Goal: Information Seeking & Learning: Learn about a topic

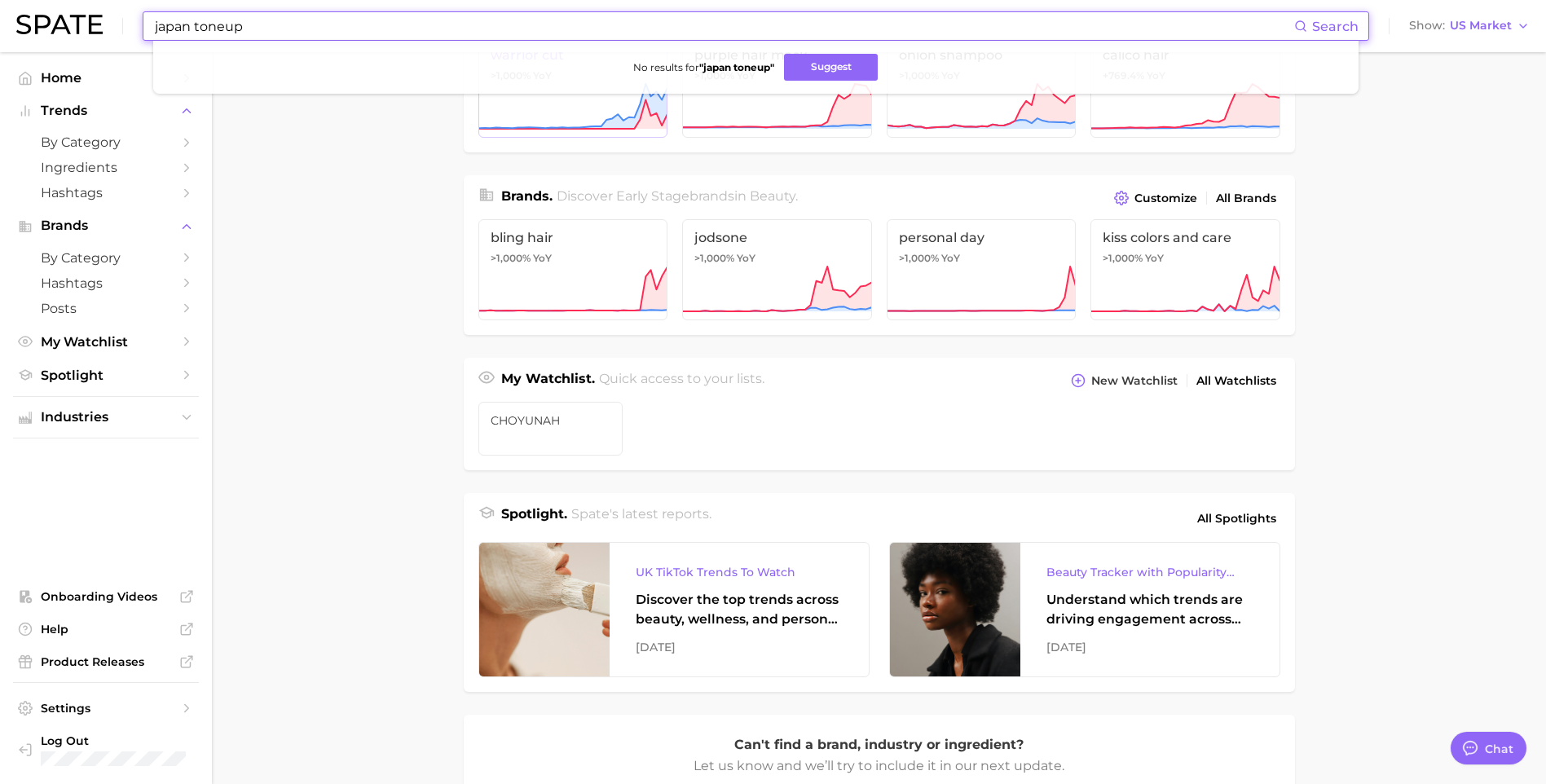
scroll to position [81, 0]
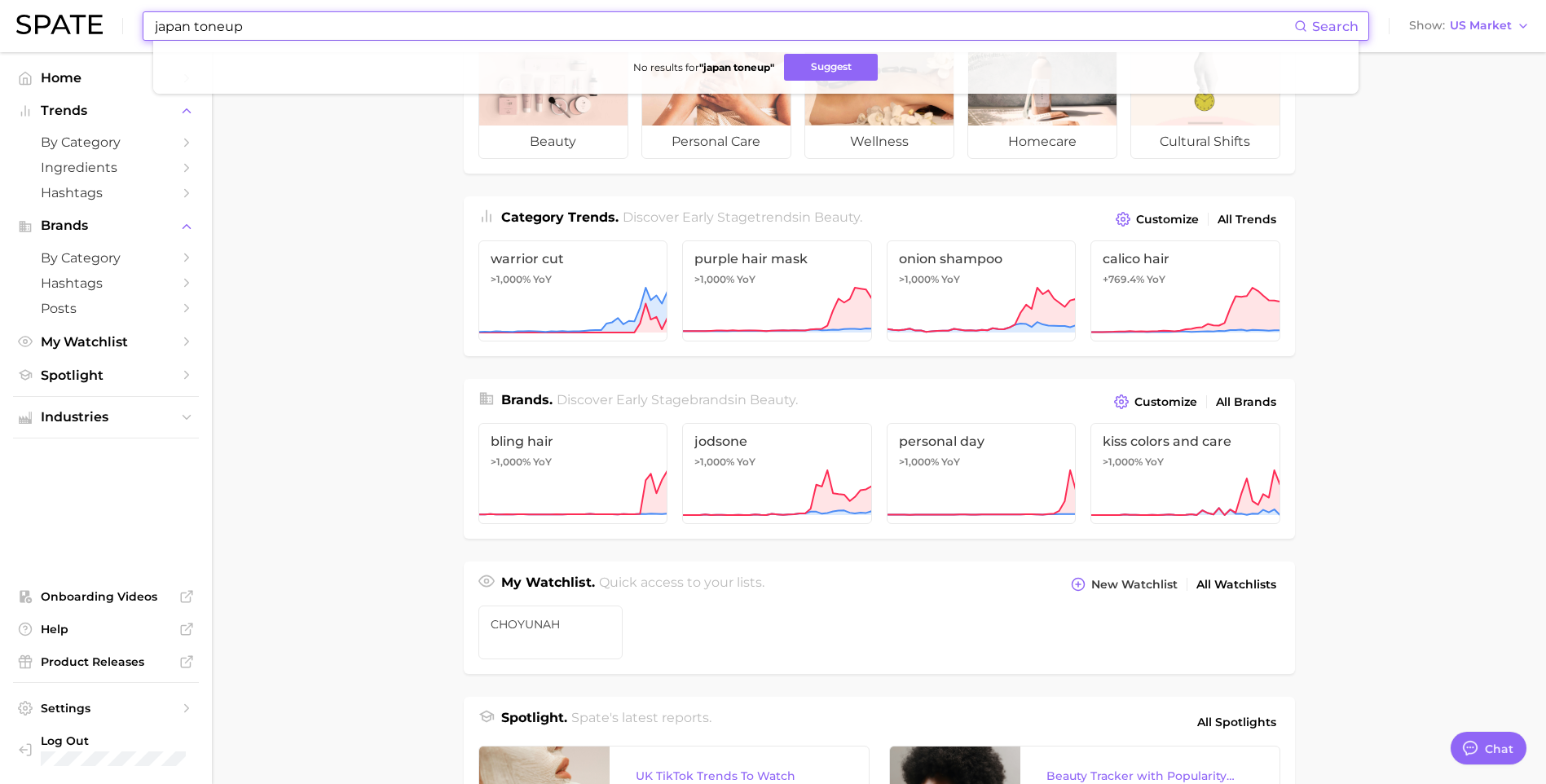
drag, startPoint x: 273, startPoint y: 31, endPoint x: 29, endPoint y: 17, distance: 244.4
click at [29, 17] on div "japan toneup Search No results for " japan toneup " Suggest Show US Market" at bounding box center [773, 25] width 1514 height 52
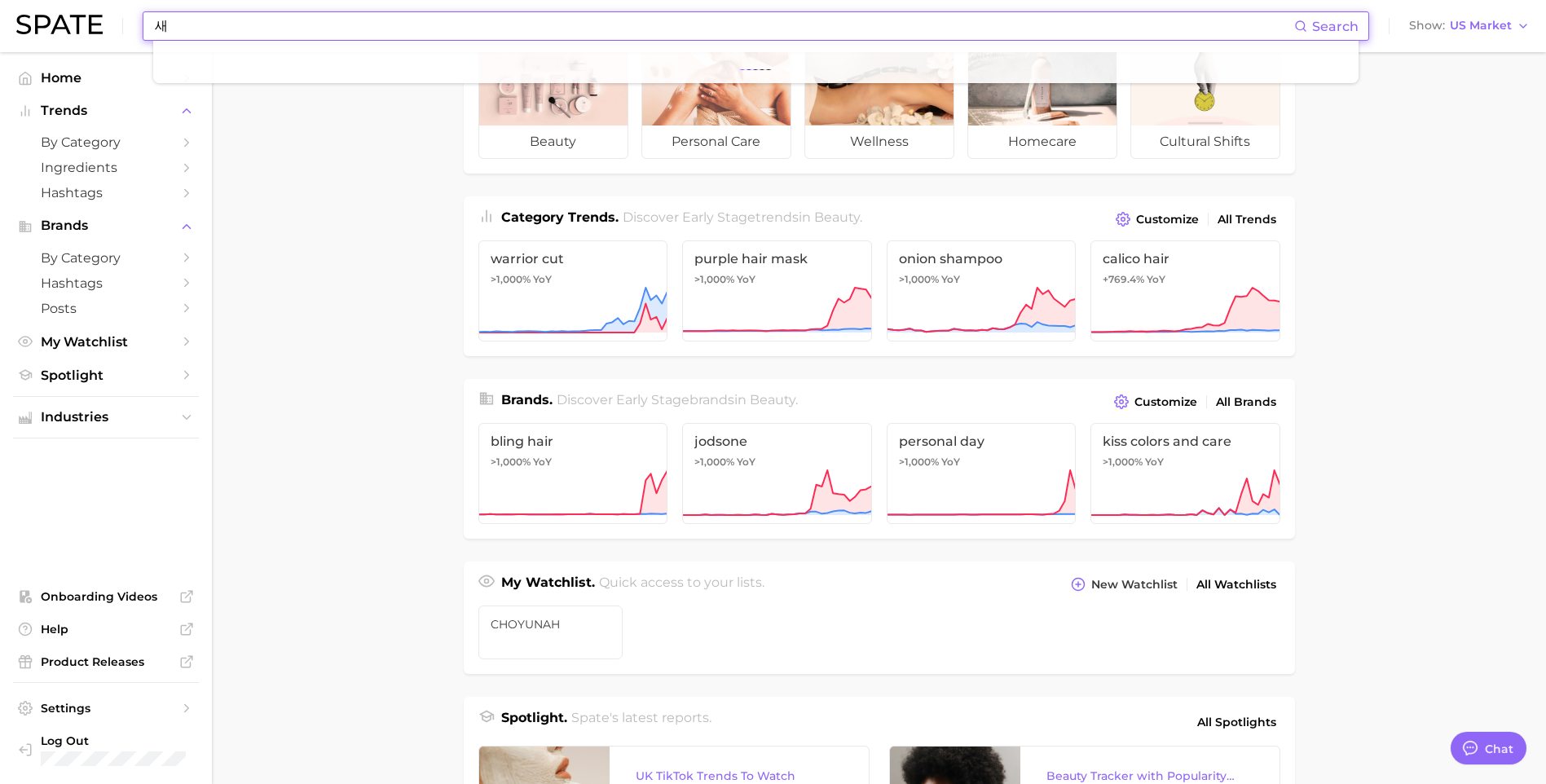
type input "ㅅ"
type input "t"
type input "sunscreen"
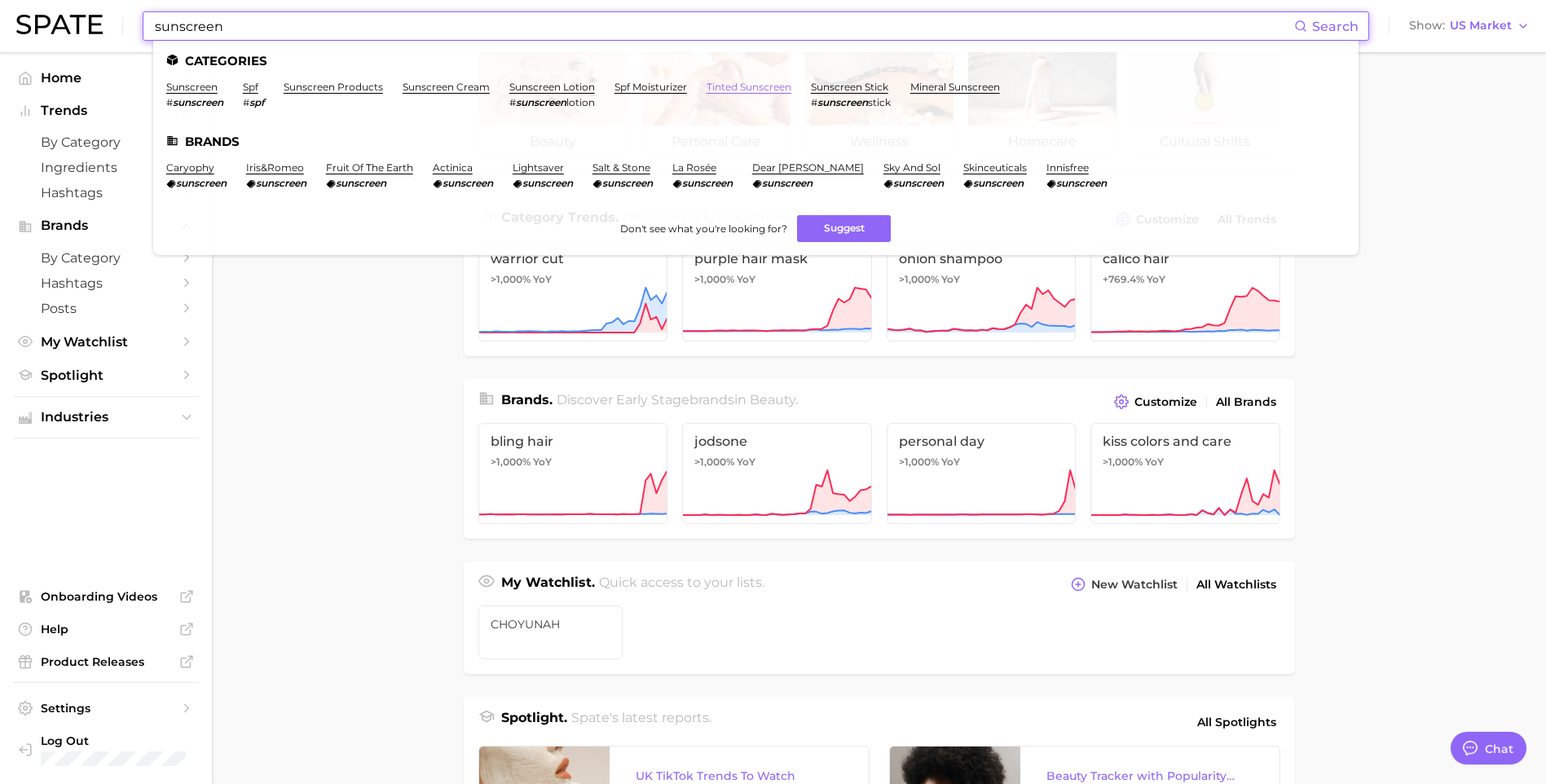
click at [773, 90] on link "tinted sunscreen" at bounding box center [749, 87] width 85 height 13
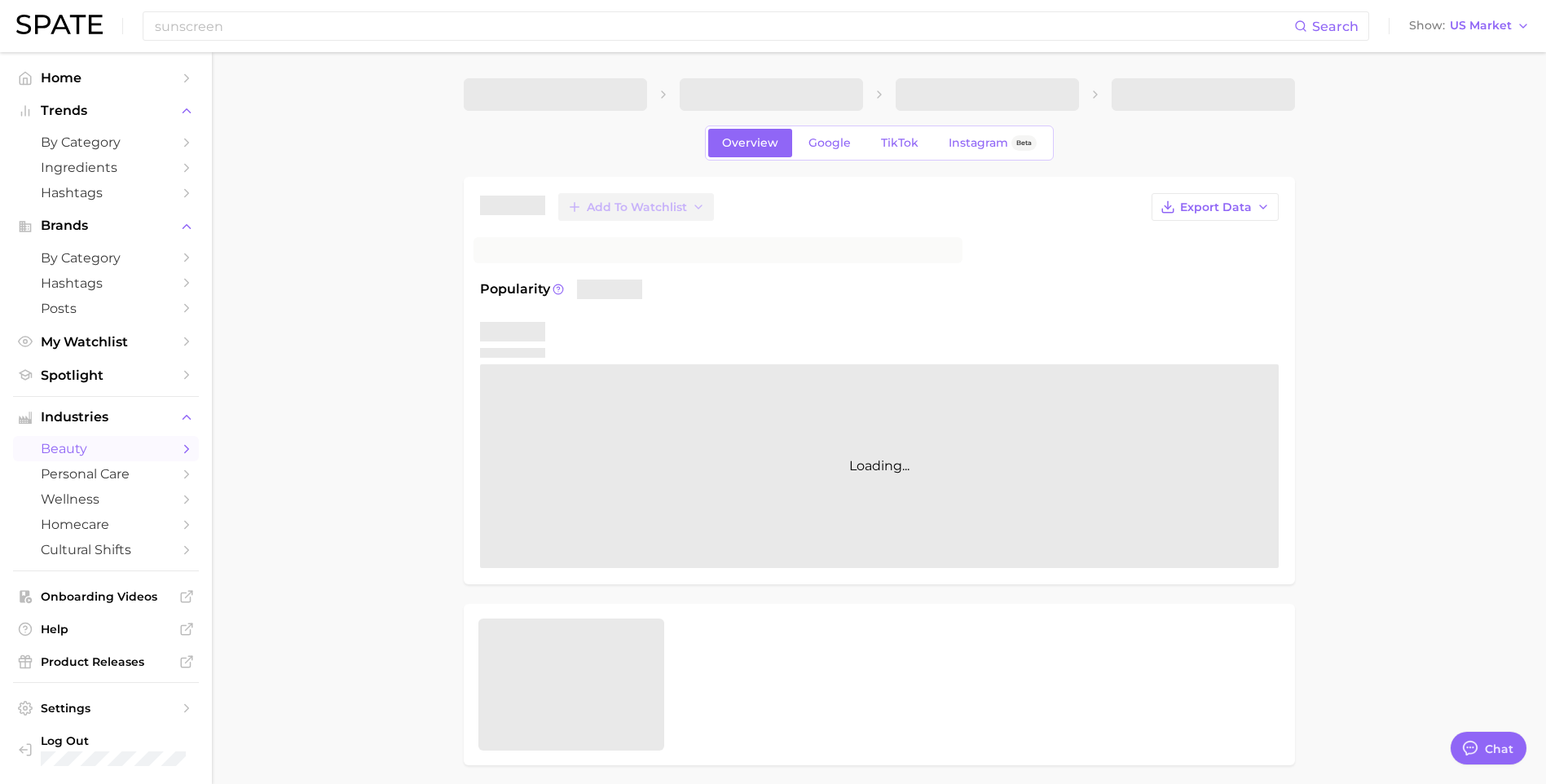
type textarea "x"
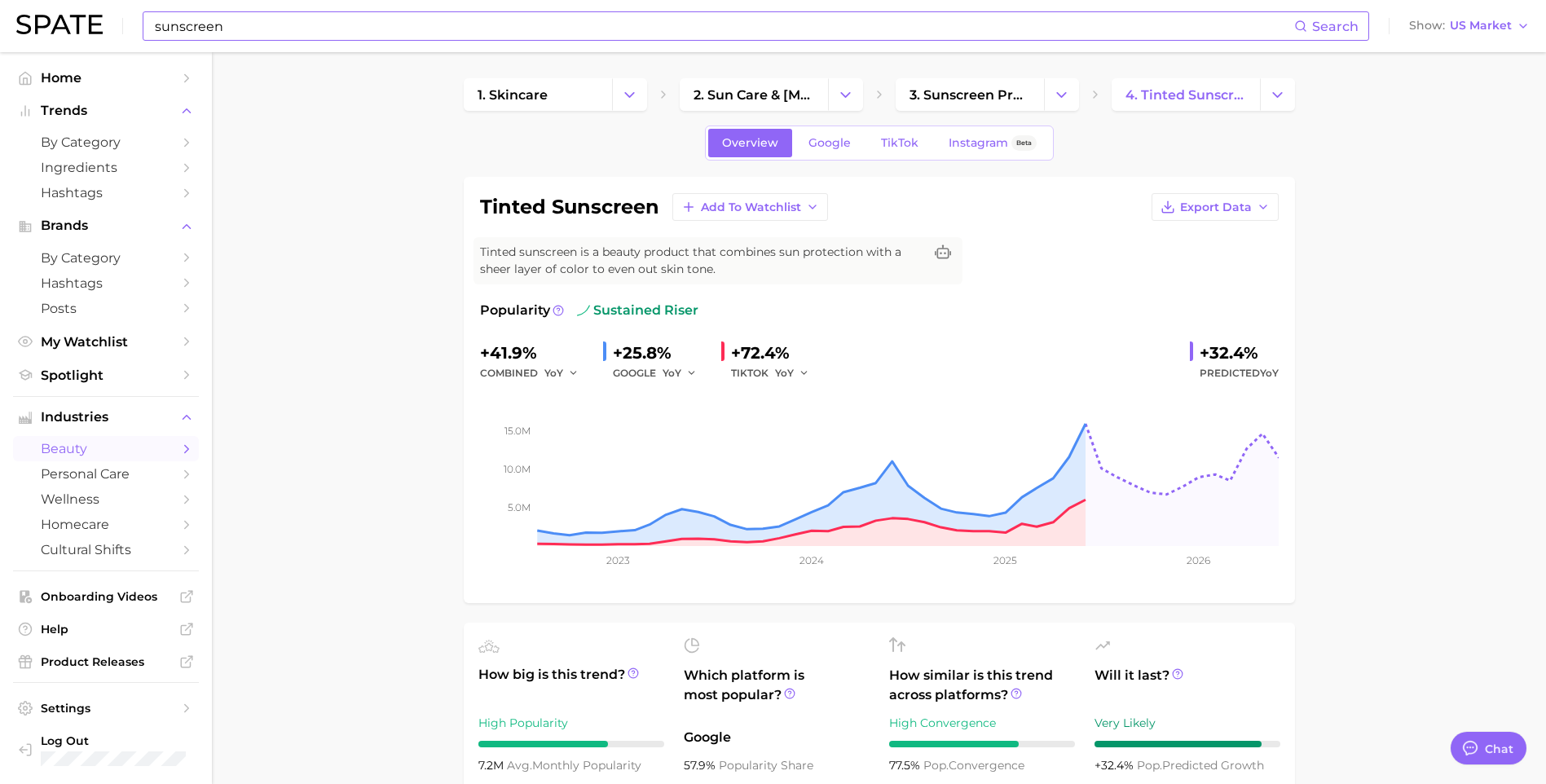
click at [670, 37] on input "sunscreen" at bounding box center [724, 26] width 1141 height 27
type input "s"
type input "lipcare"
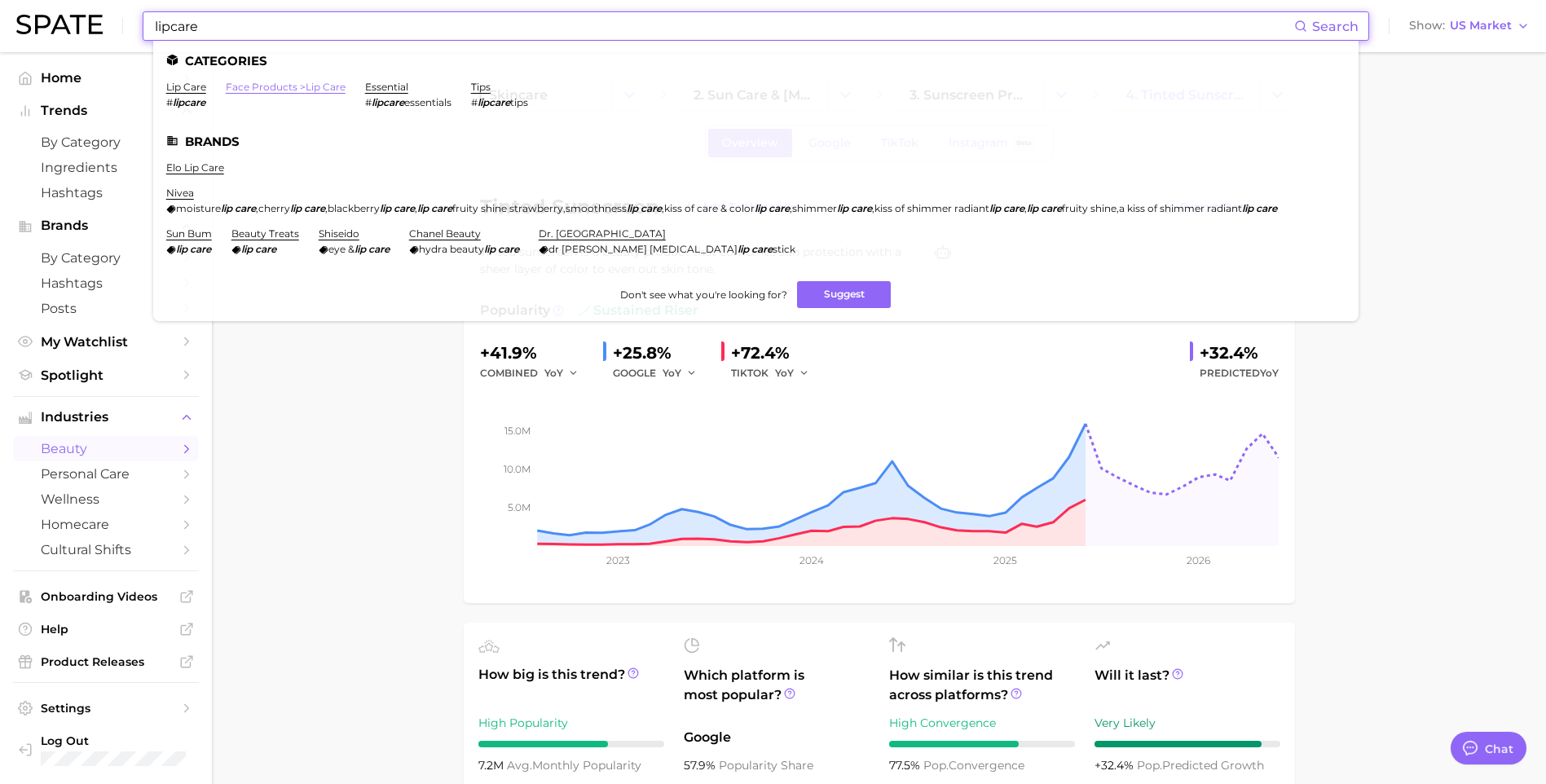
click at [299, 91] on link "face products > lip care" at bounding box center [286, 87] width 120 height 13
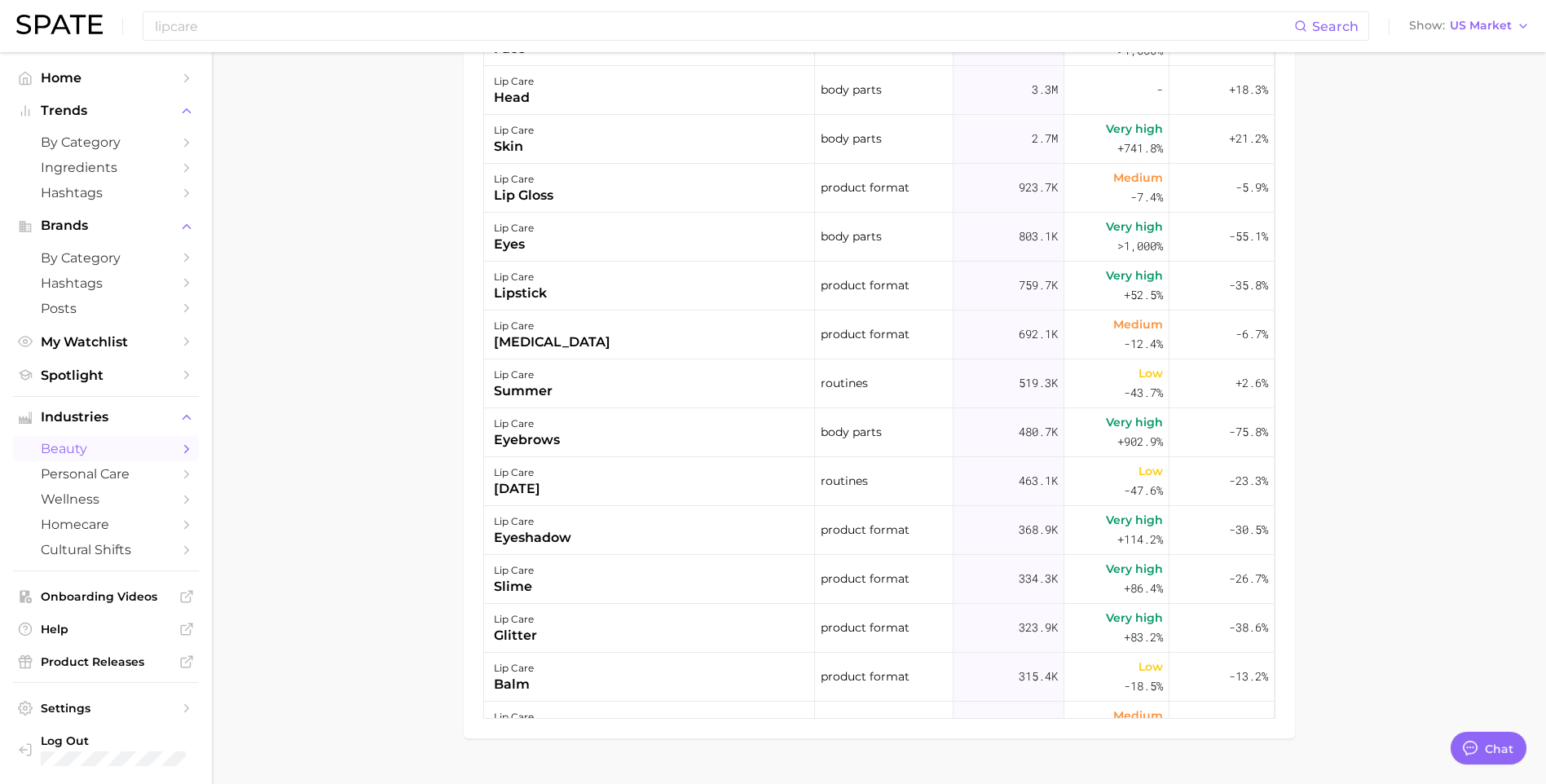
scroll to position [489, 0]
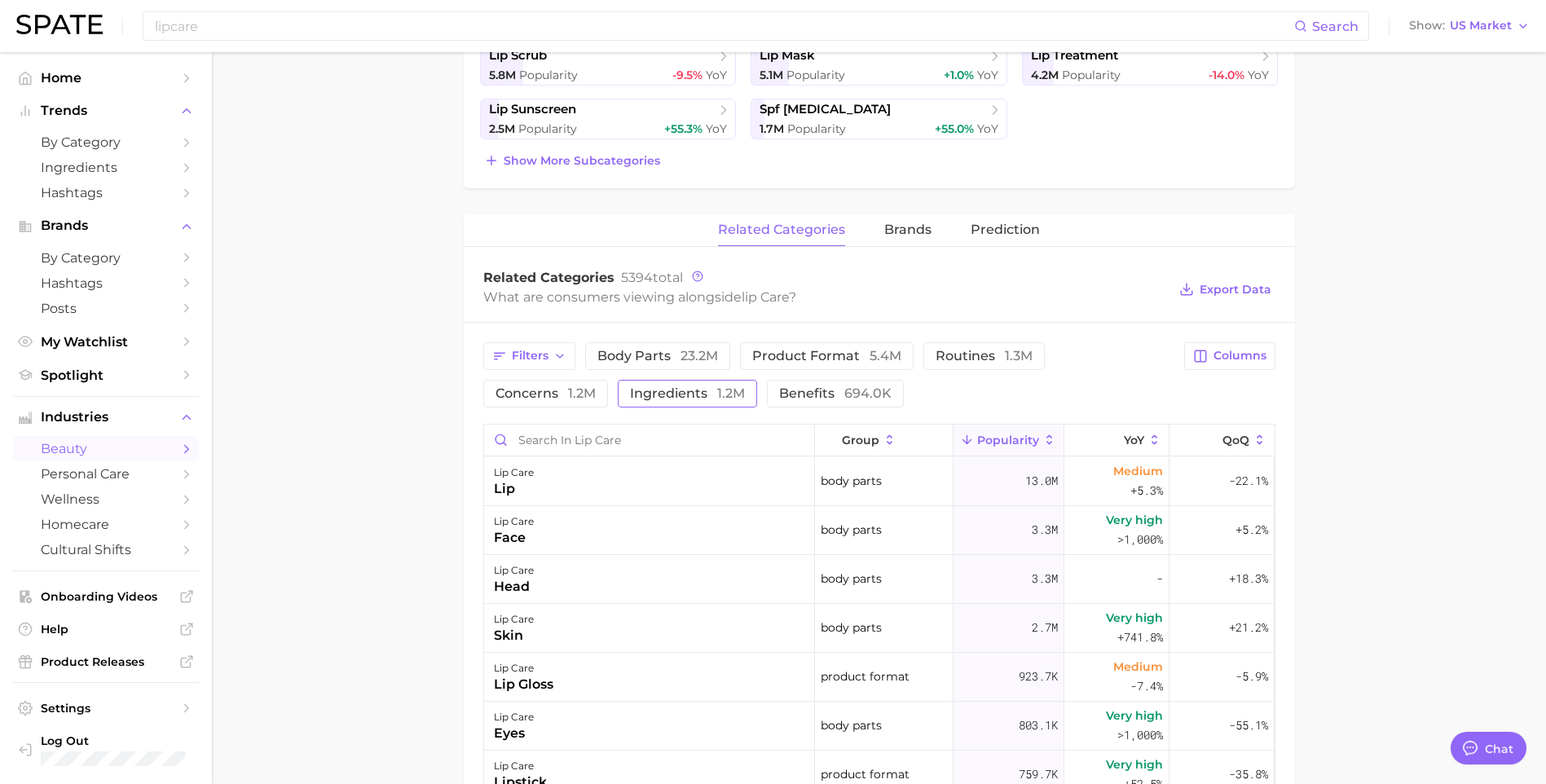
click at [659, 404] on button "ingredients 1.2m" at bounding box center [687, 393] width 140 height 27
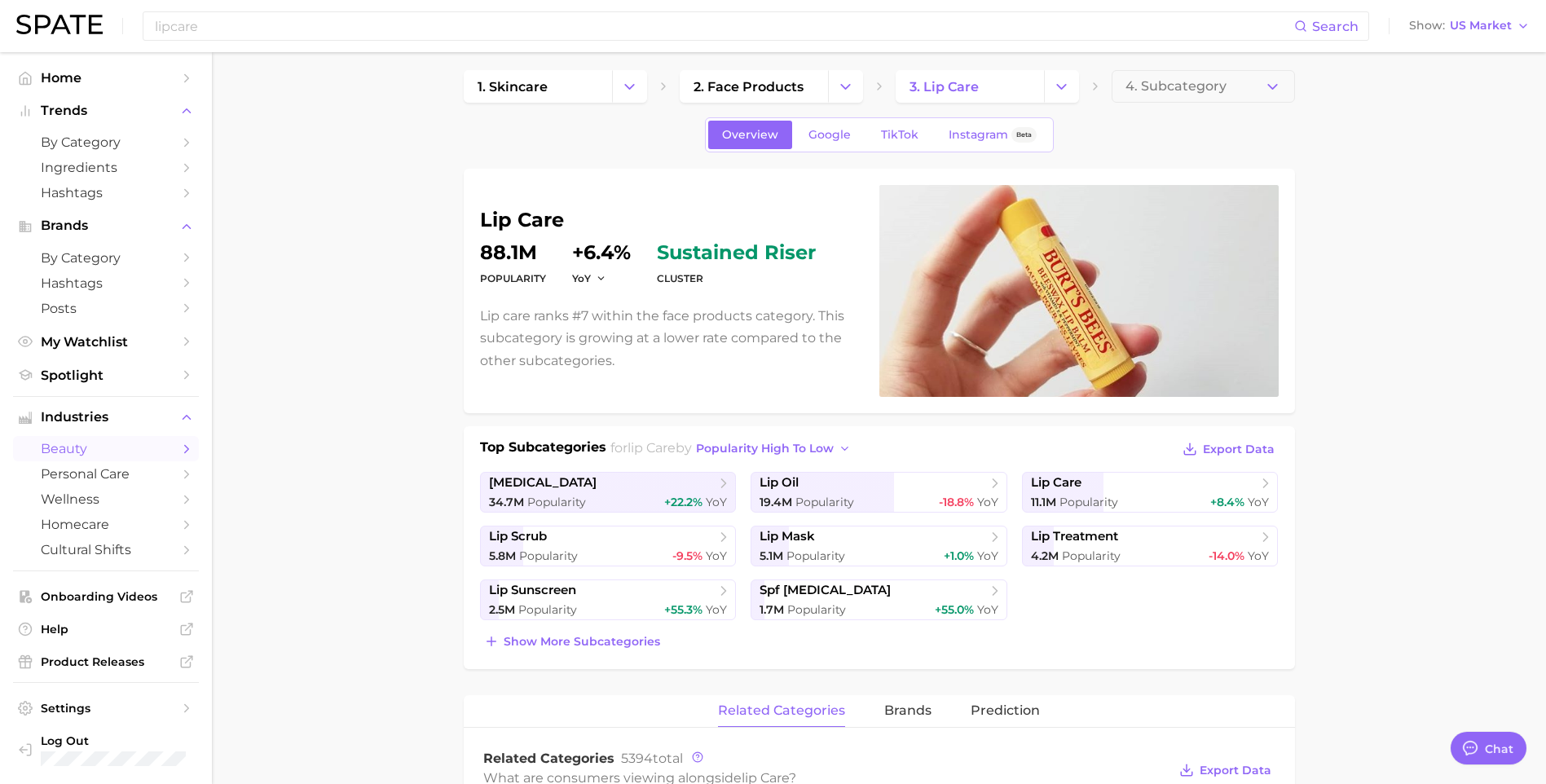
scroll to position [0, 0]
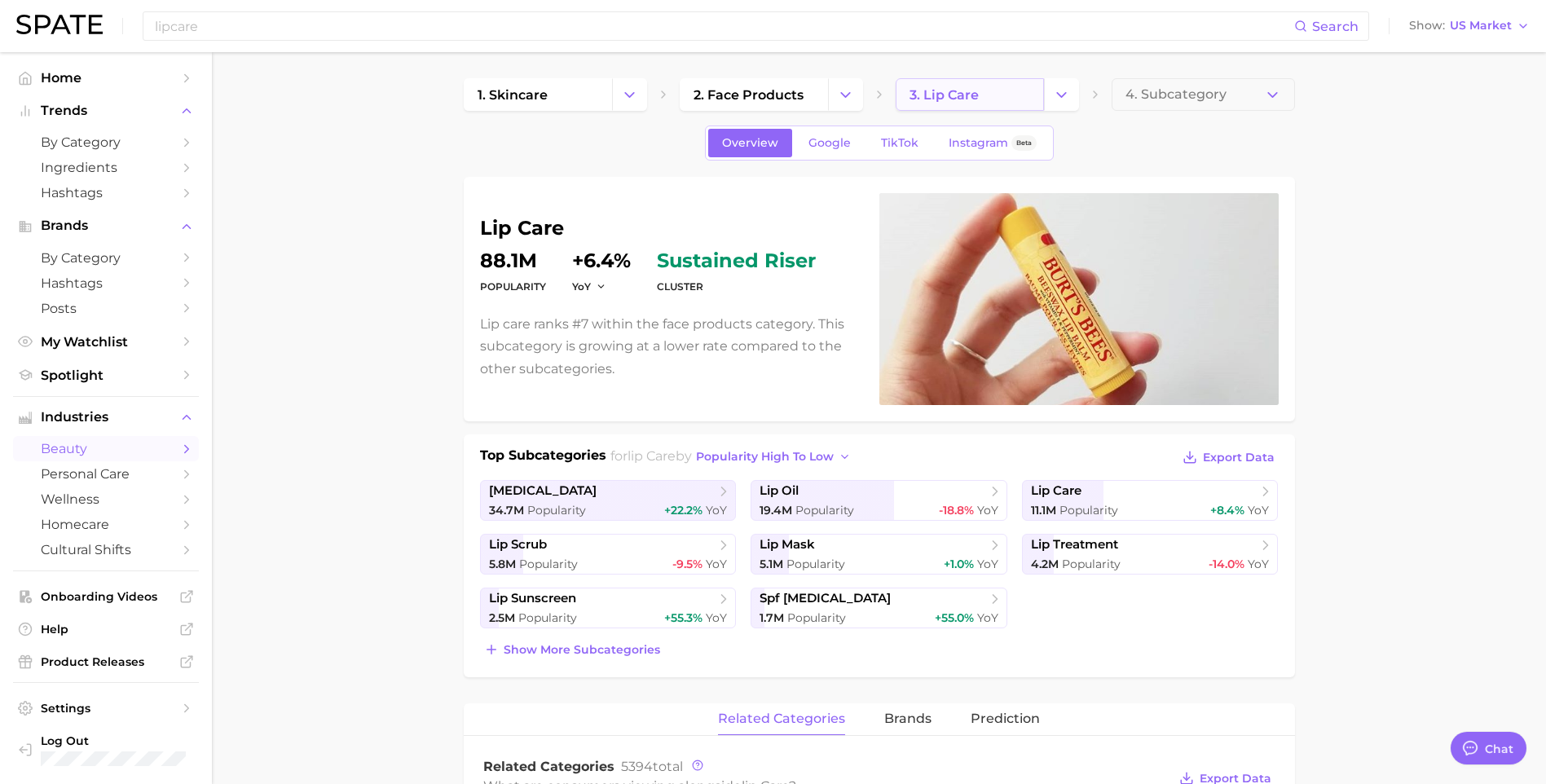
click at [975, 91] on span "3. lip care" at bounding box center [944, 95] width 69 height 16
click at [1064, 91] on icon "Change Category" at bounding box center [1062, 95] width 18 height 18
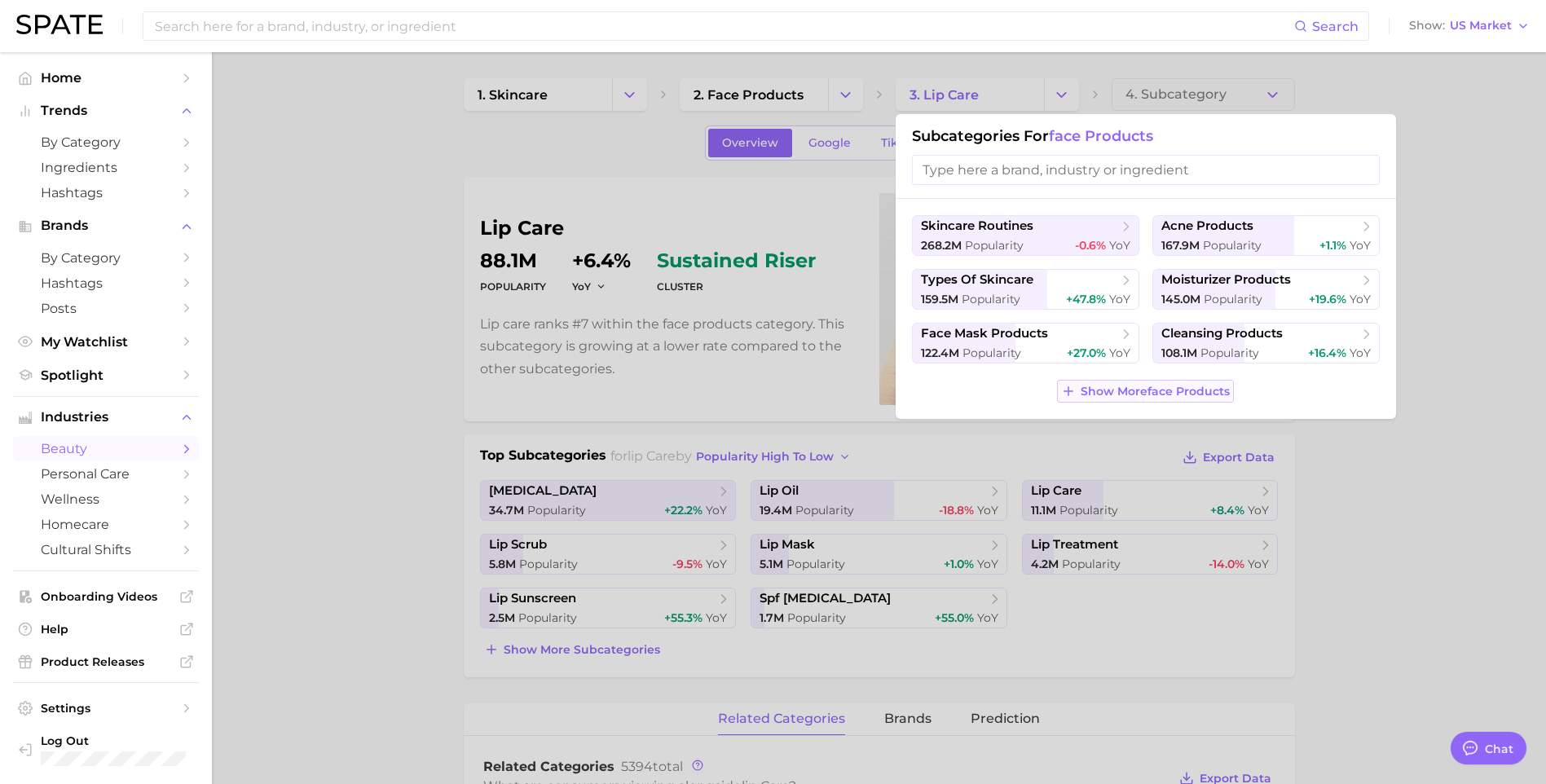
click at [1117, 391] on span "Show More face products" at bounding box center [1155, 391] width 150 height 14
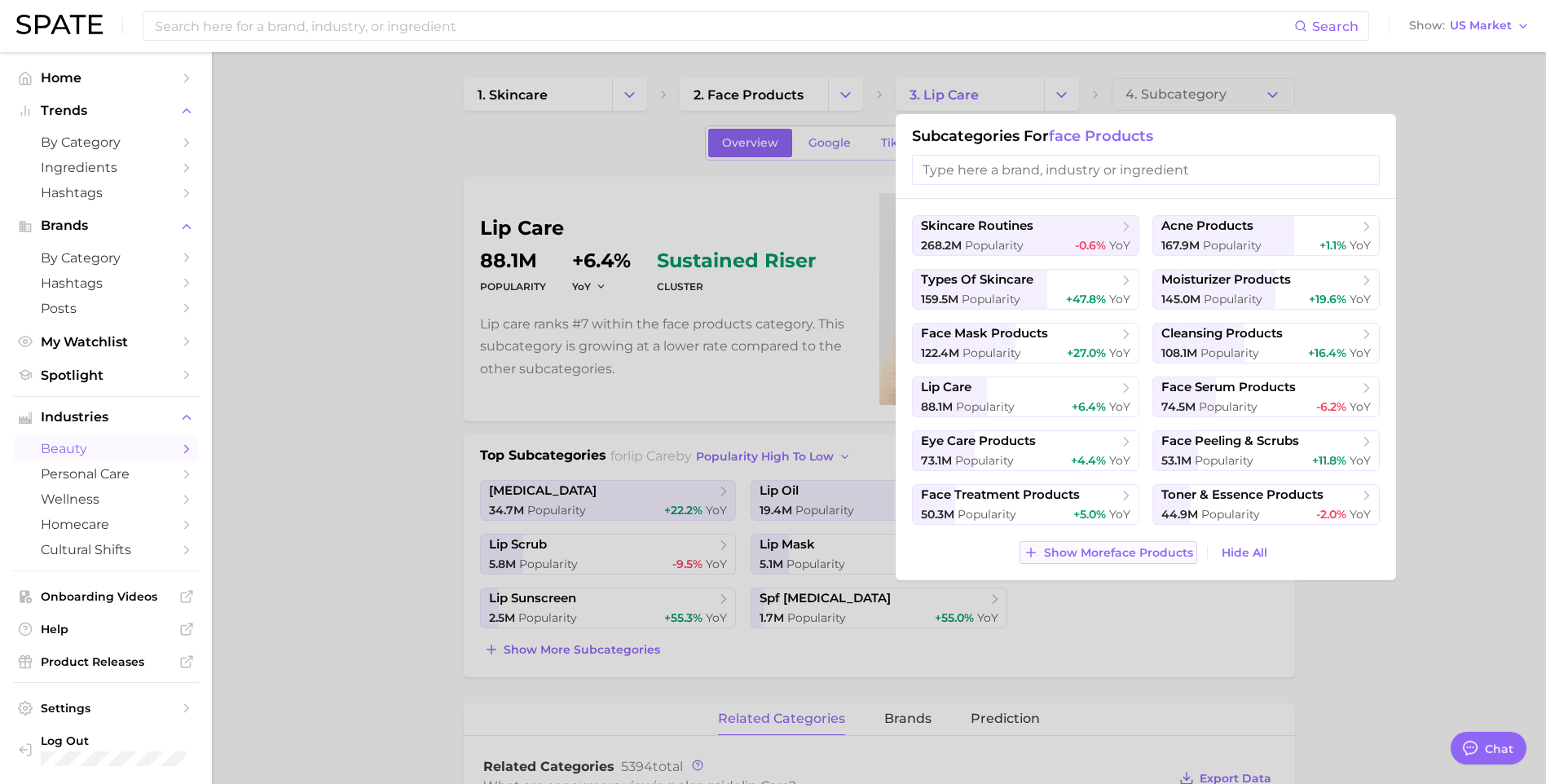
click at [1071, 554] on span "Show More face products" at bounding box center [1119, 553] width 150 height 14
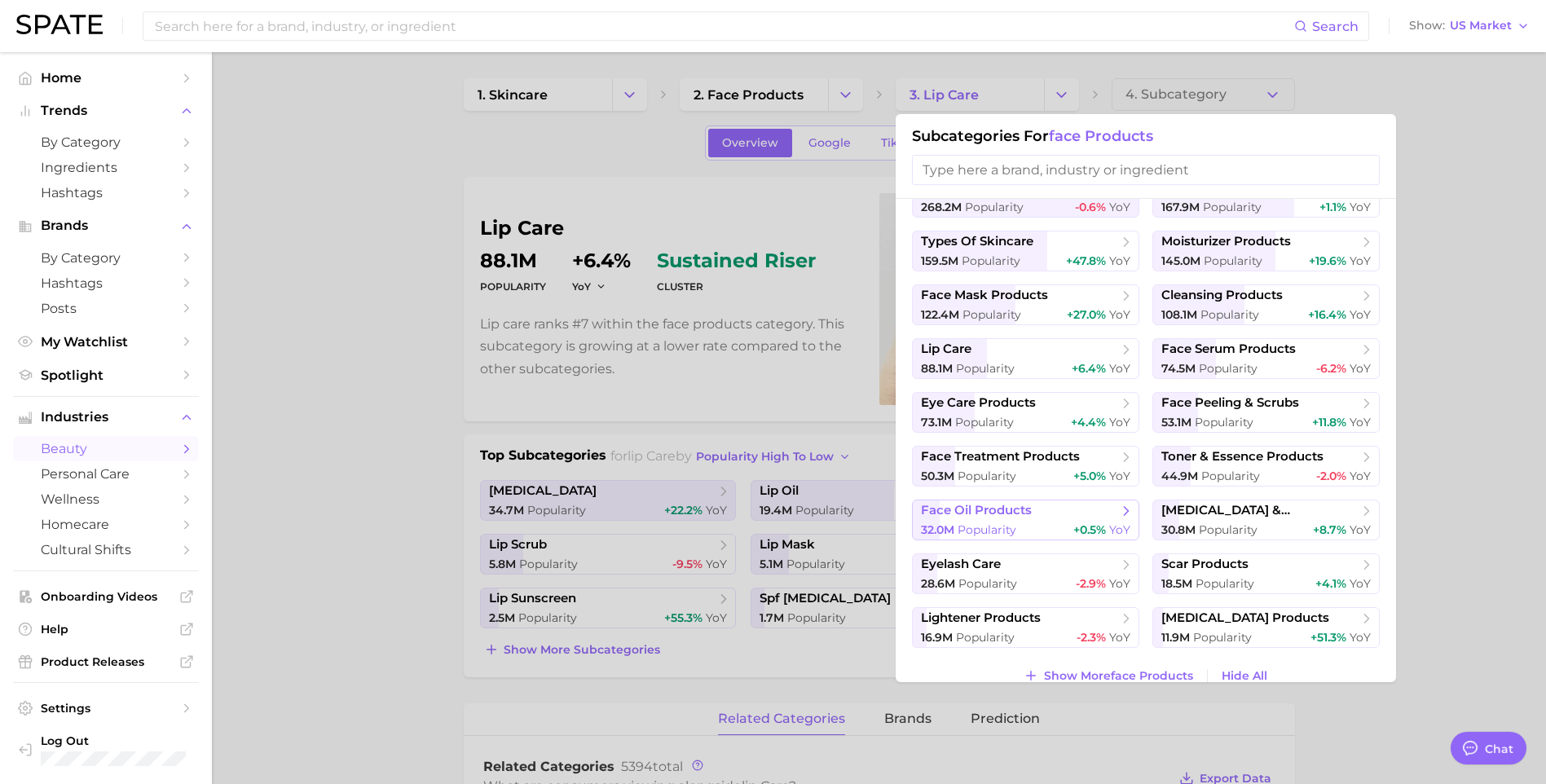
scroll to position [60, 0]
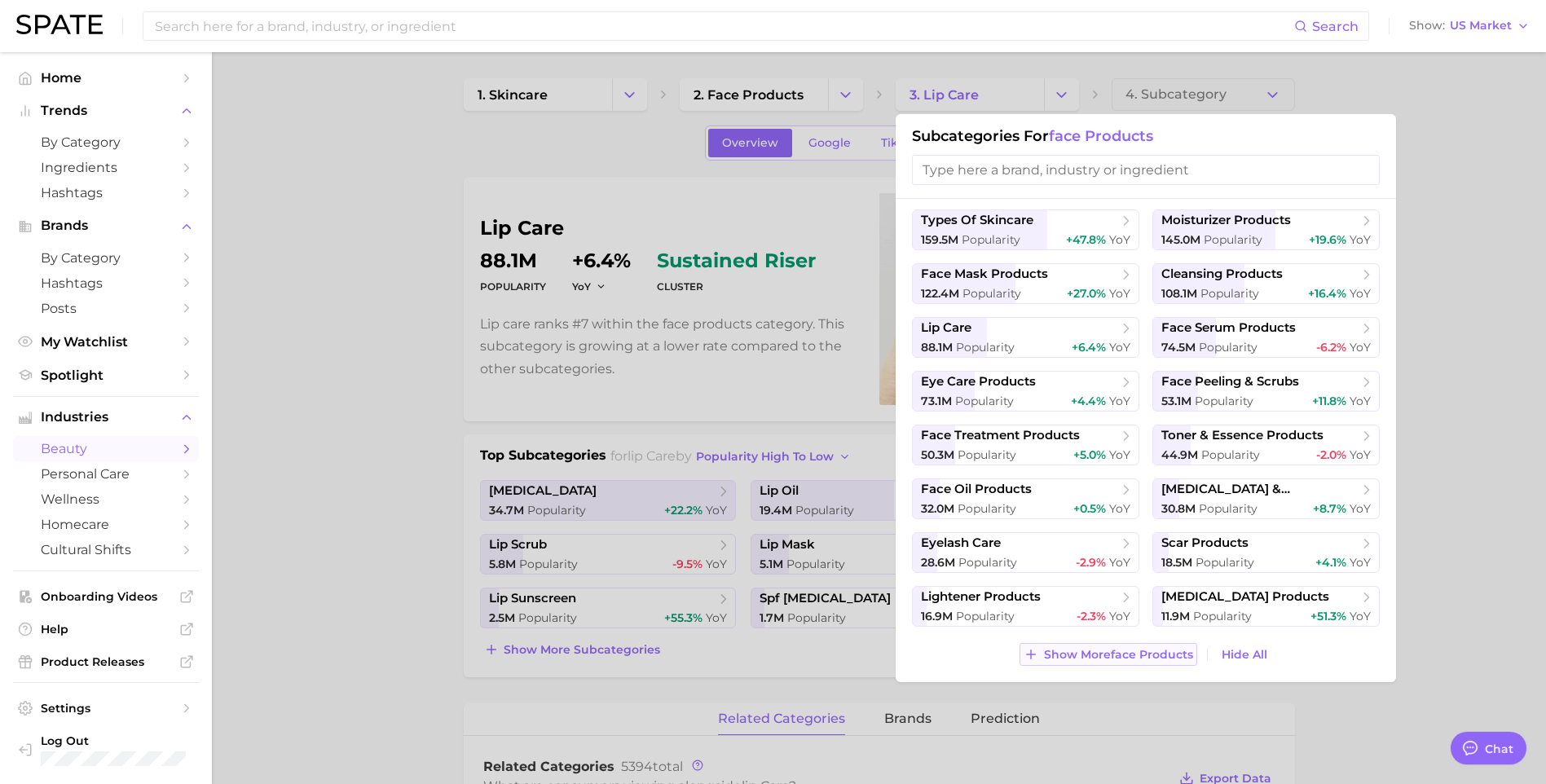
click at [1077, 660] on span "Show More face products" at bounding box center [1119, 655] width 150 height 14
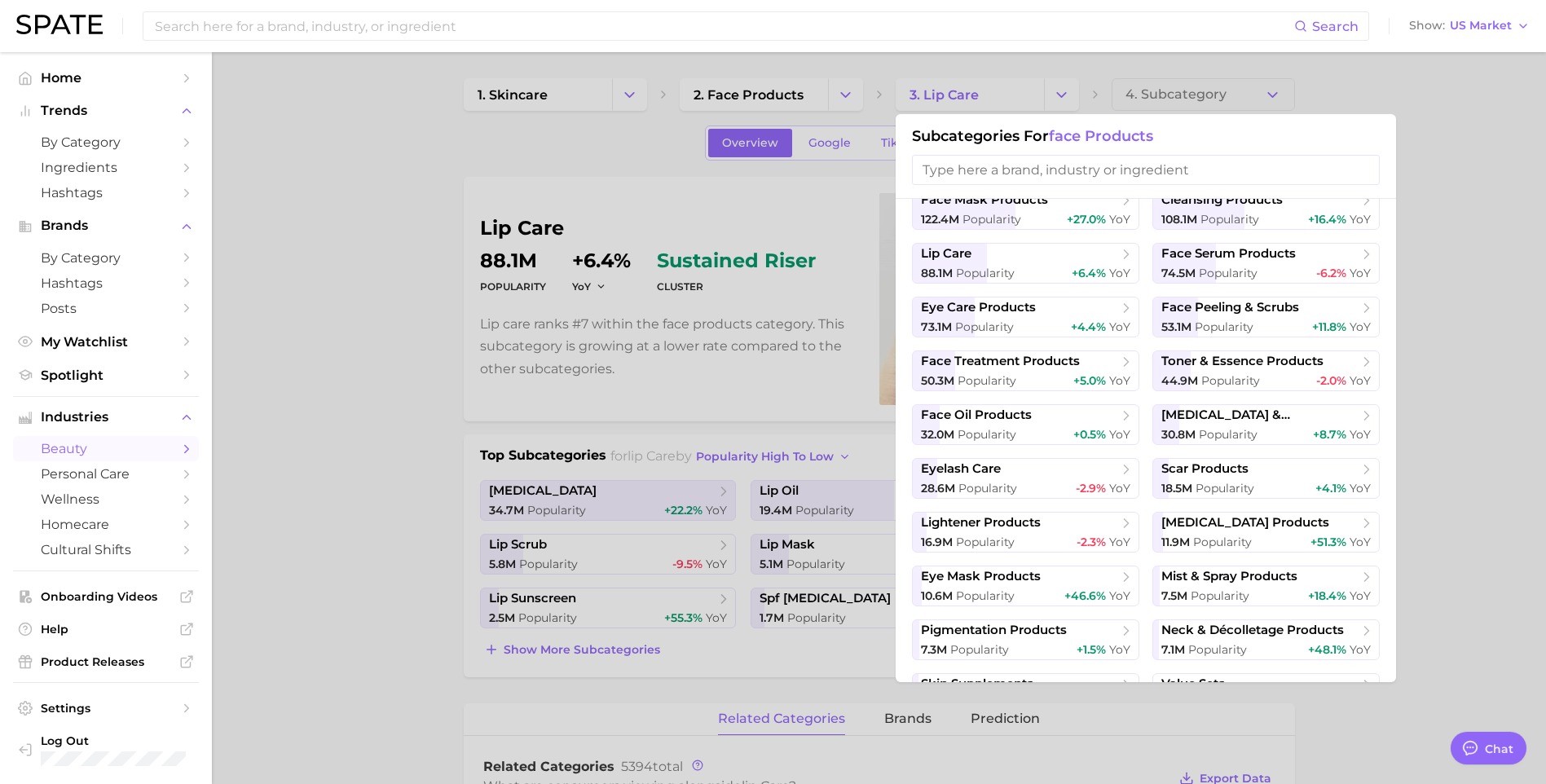
scroll to position [0, 0]
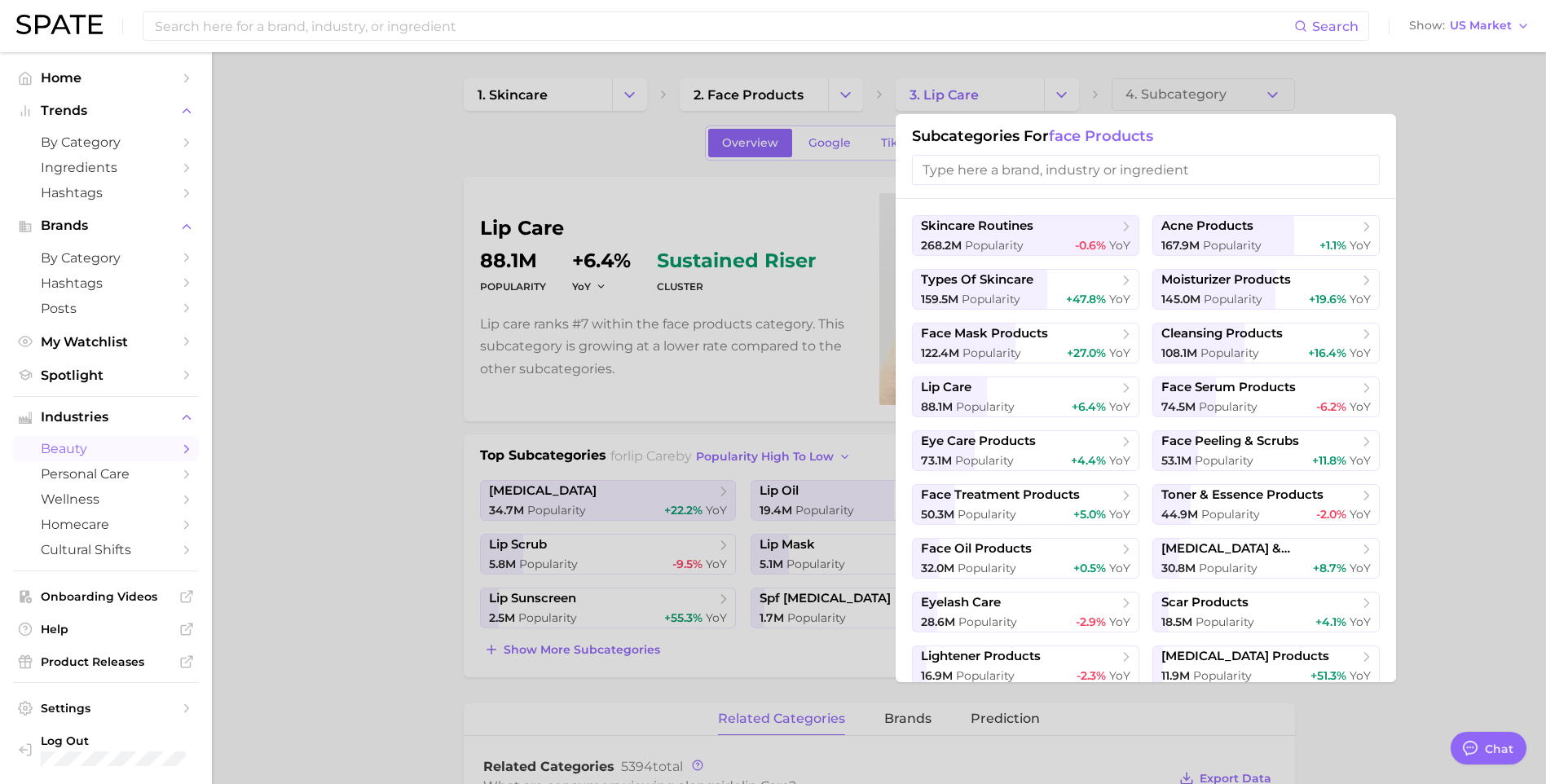
click at [1434, 254] on div at bounding box center [773, 392] width 1546 height 784
